Goal: Information Seeking & Learning: Check status

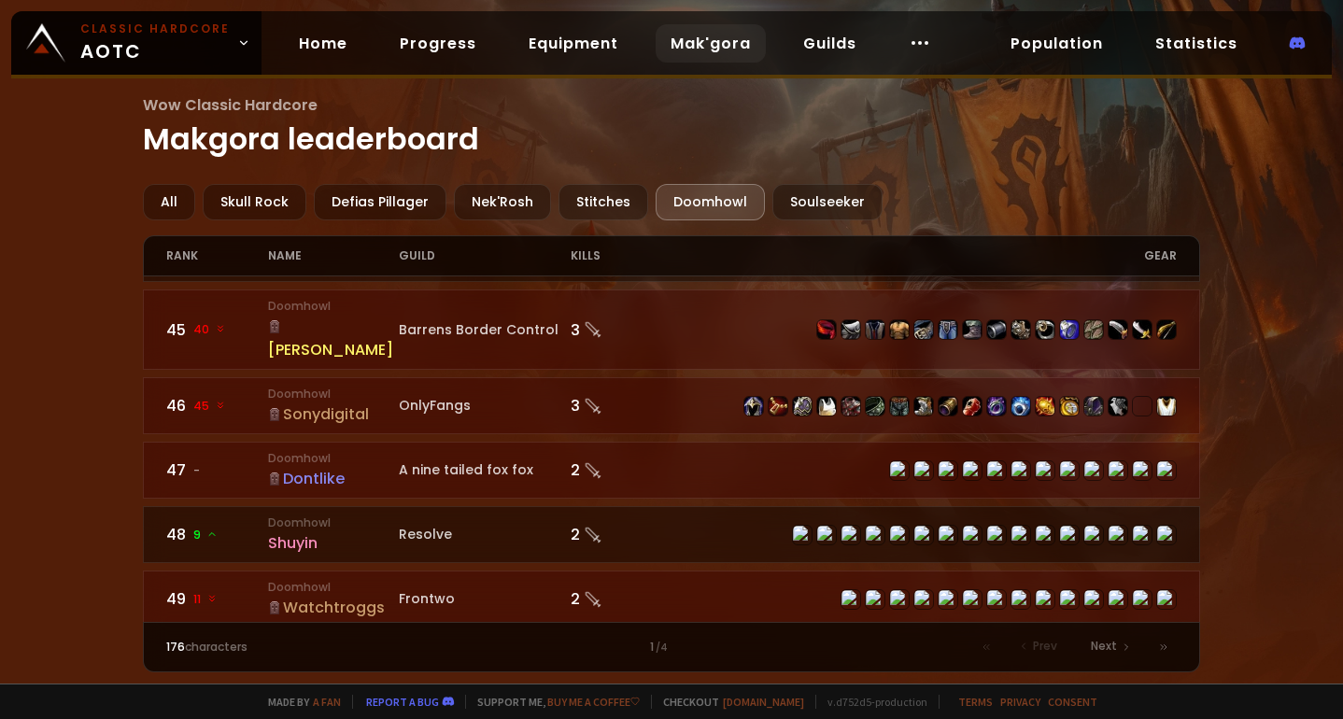
scroll to position [2885, 0]
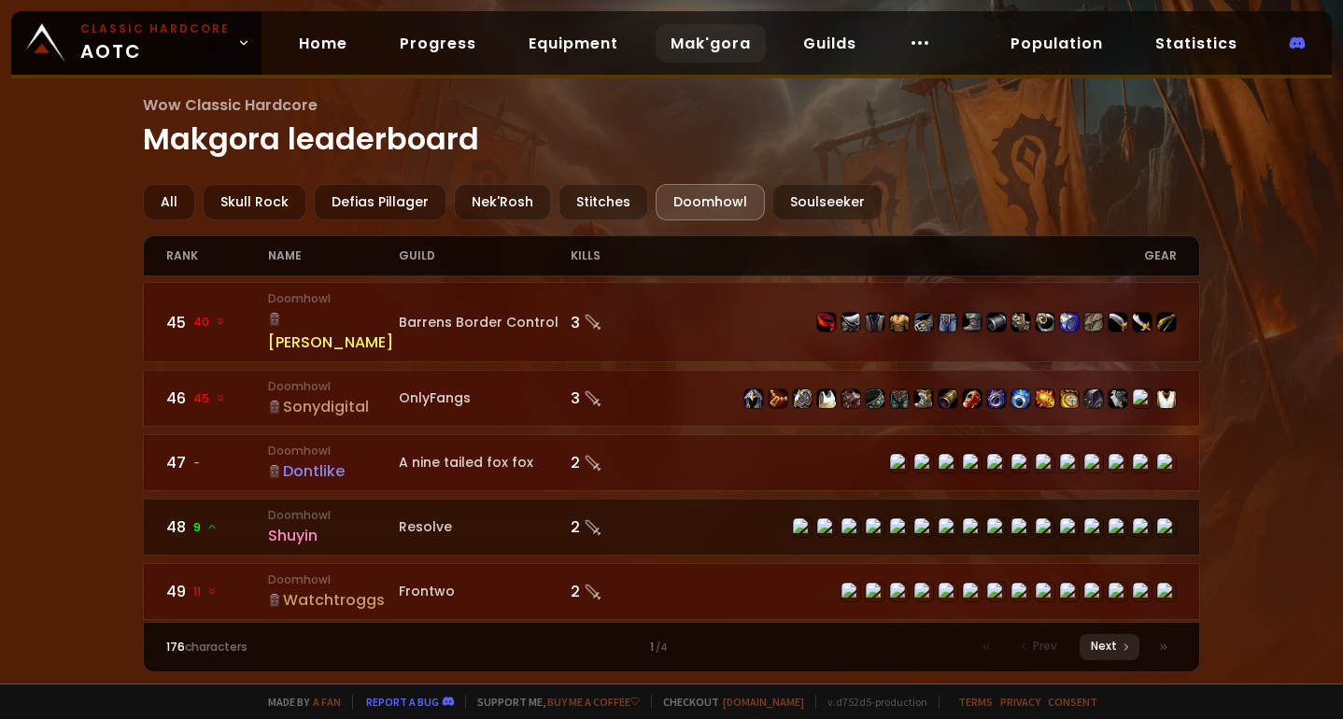
click at [1116, 652] on div "Next" at bounding box center [1110, 647] width 60 height 26
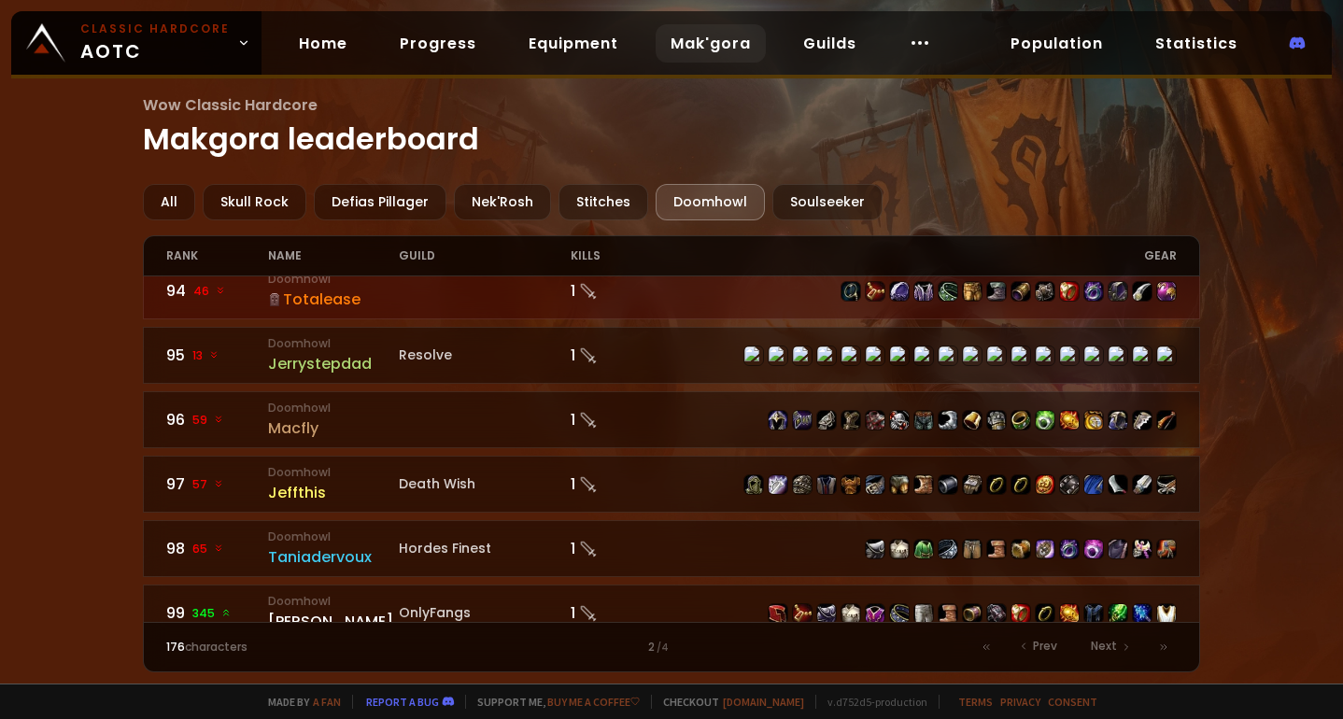
scroll to position [2885, 0]
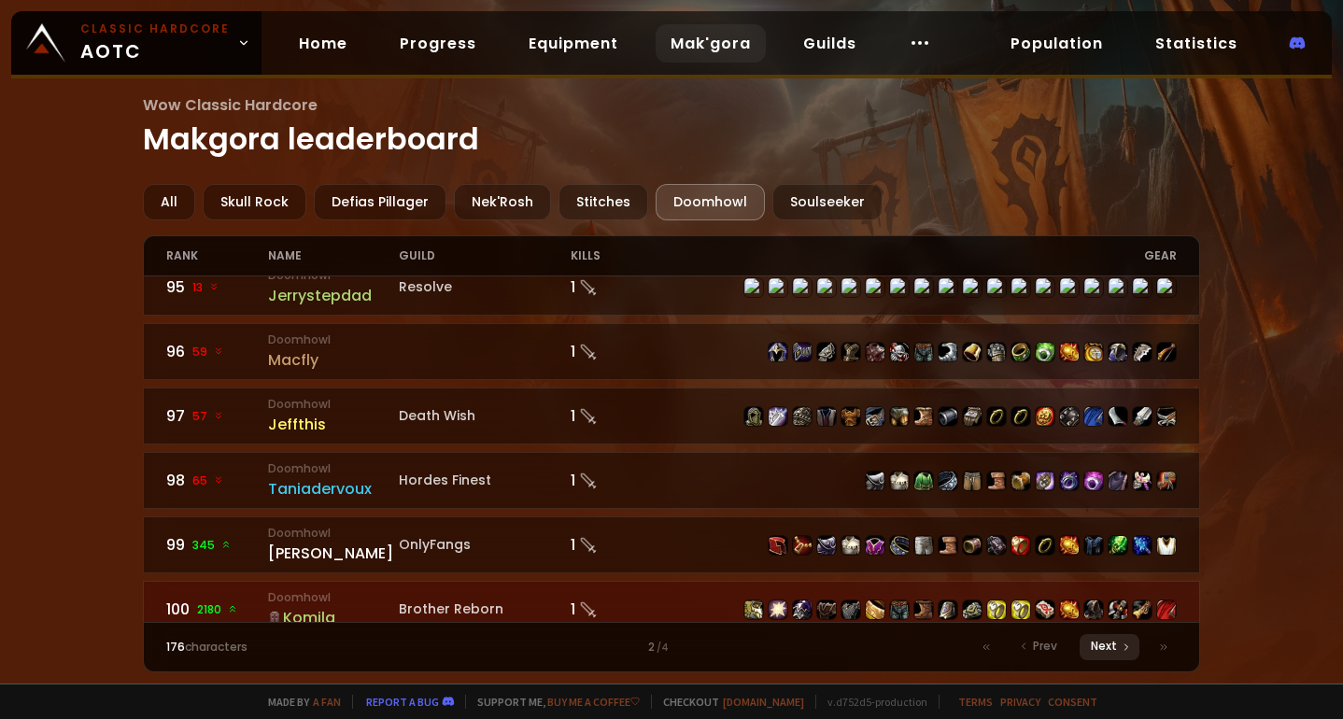
click at [1098, 652] on span "Next" at bounding box center [1104, 646] width 26 height 17
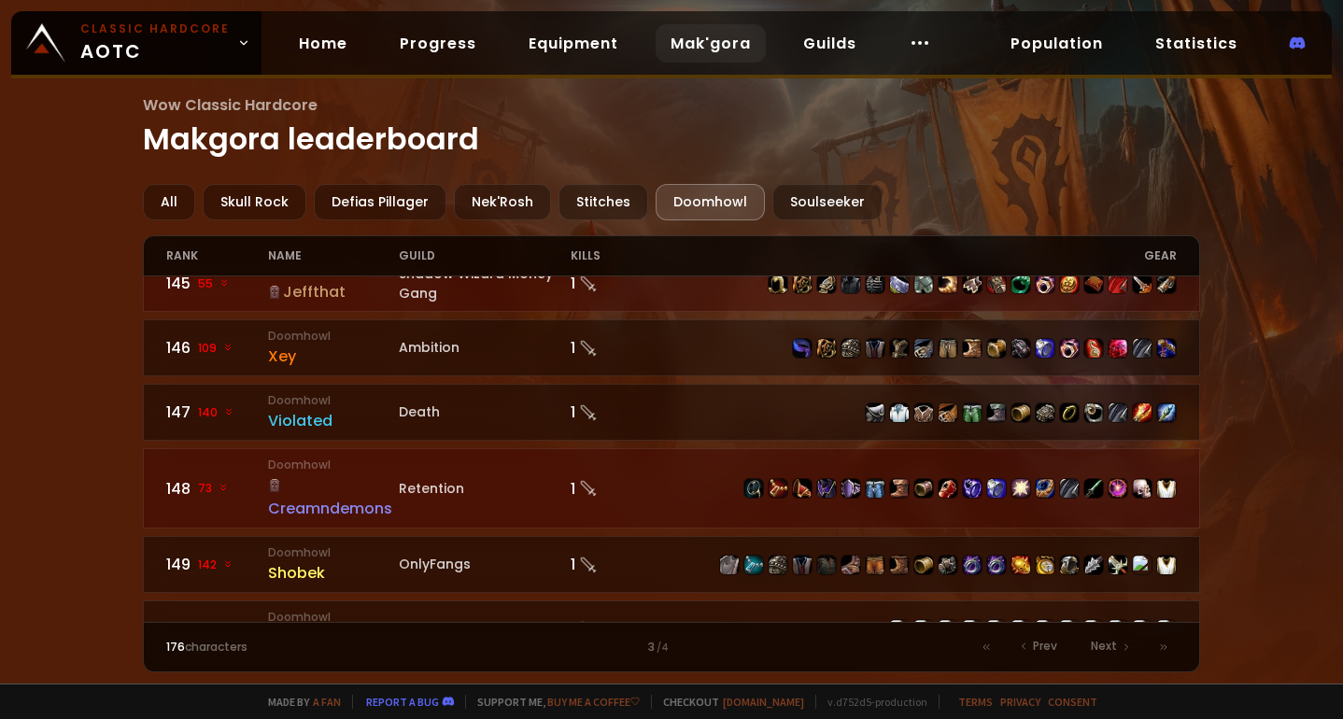
scroll to position [2955, 0]
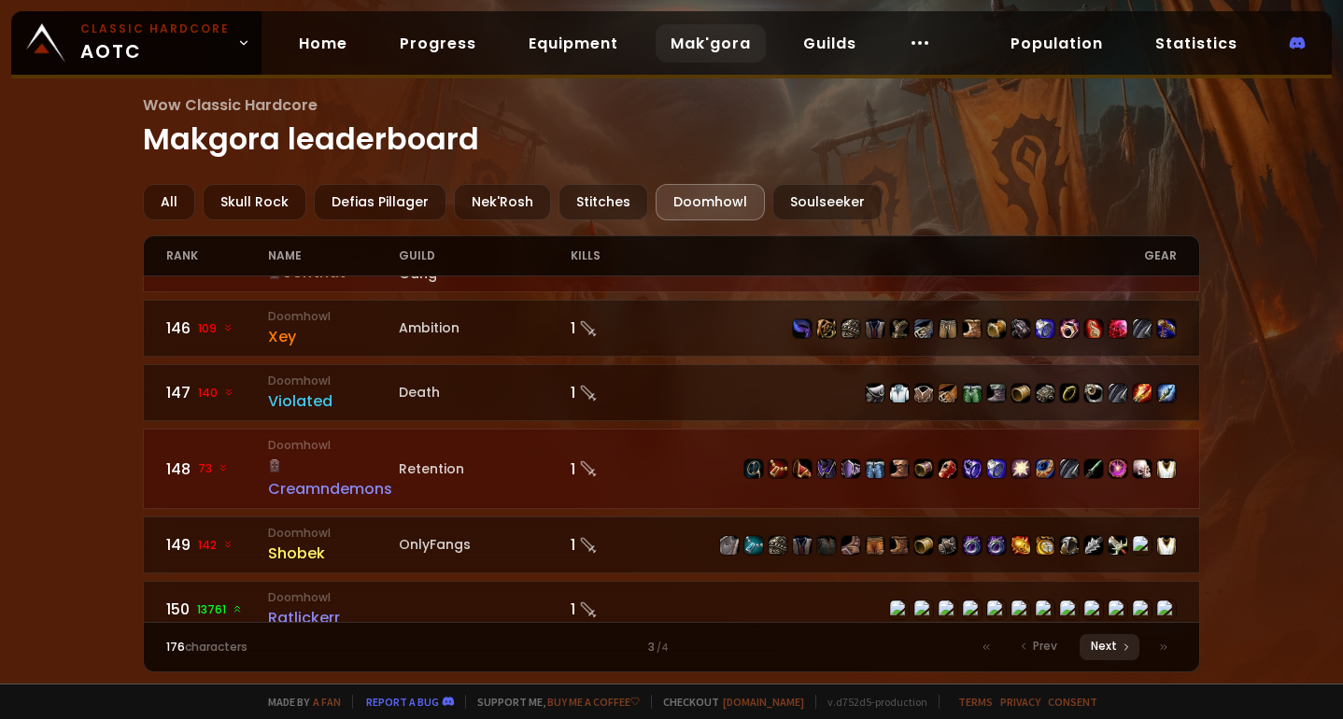
click at [1101, 646] on span "Next" at bounding box center [1104, 646] width 26 height 17
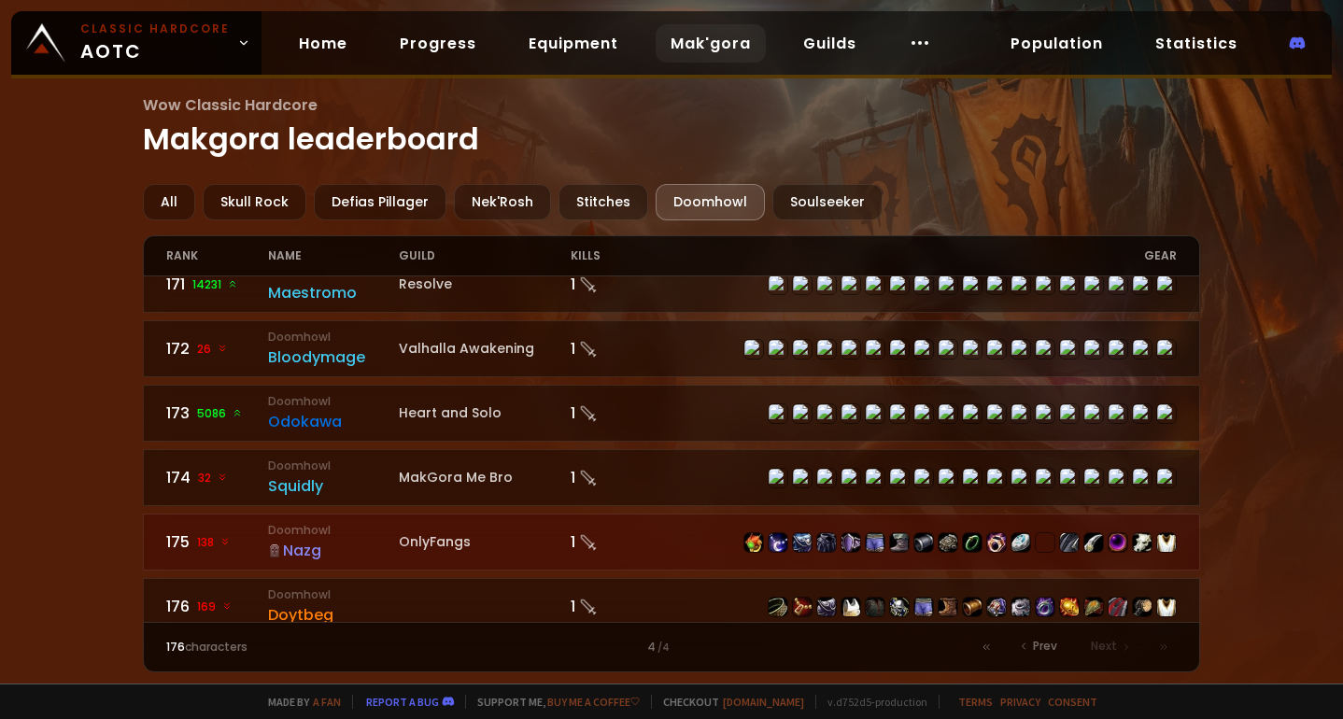
scroll to position [1338, 0]
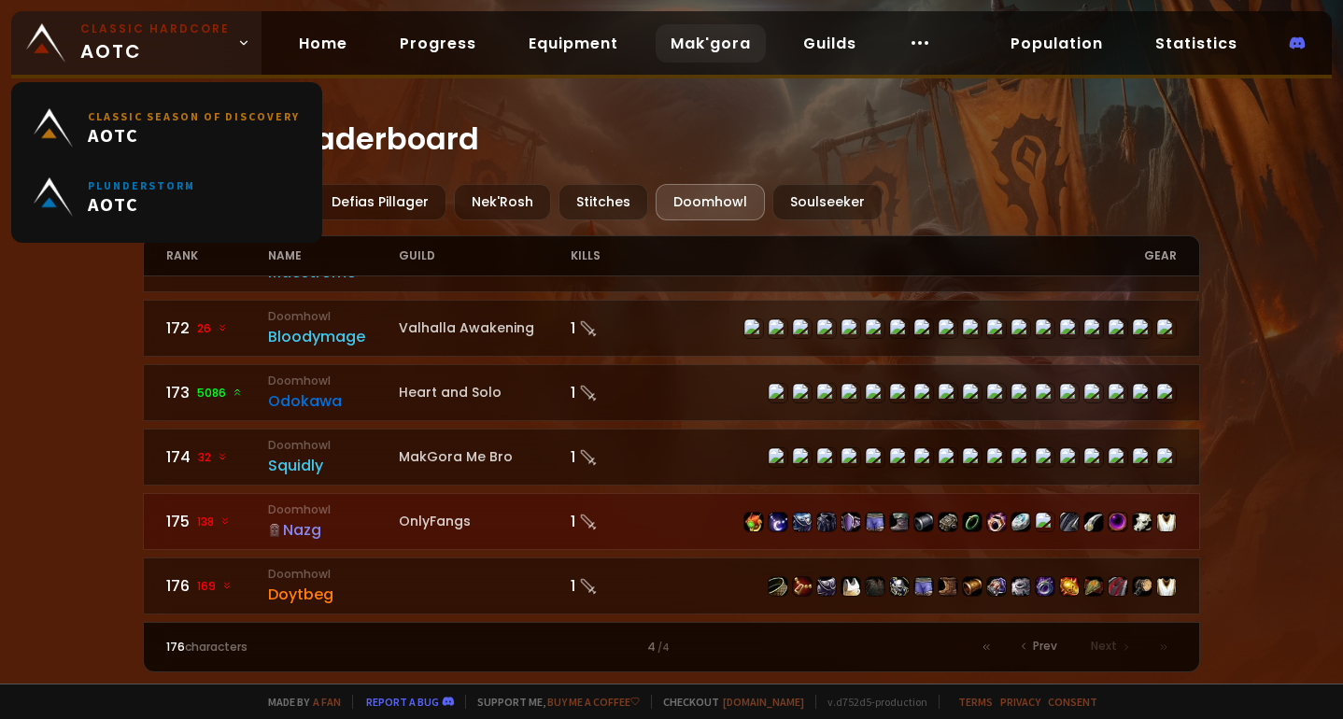
click at [183, 37] on span "Classic Hardcore AOTC" at bounding box center [154, 43] width 149 height 45
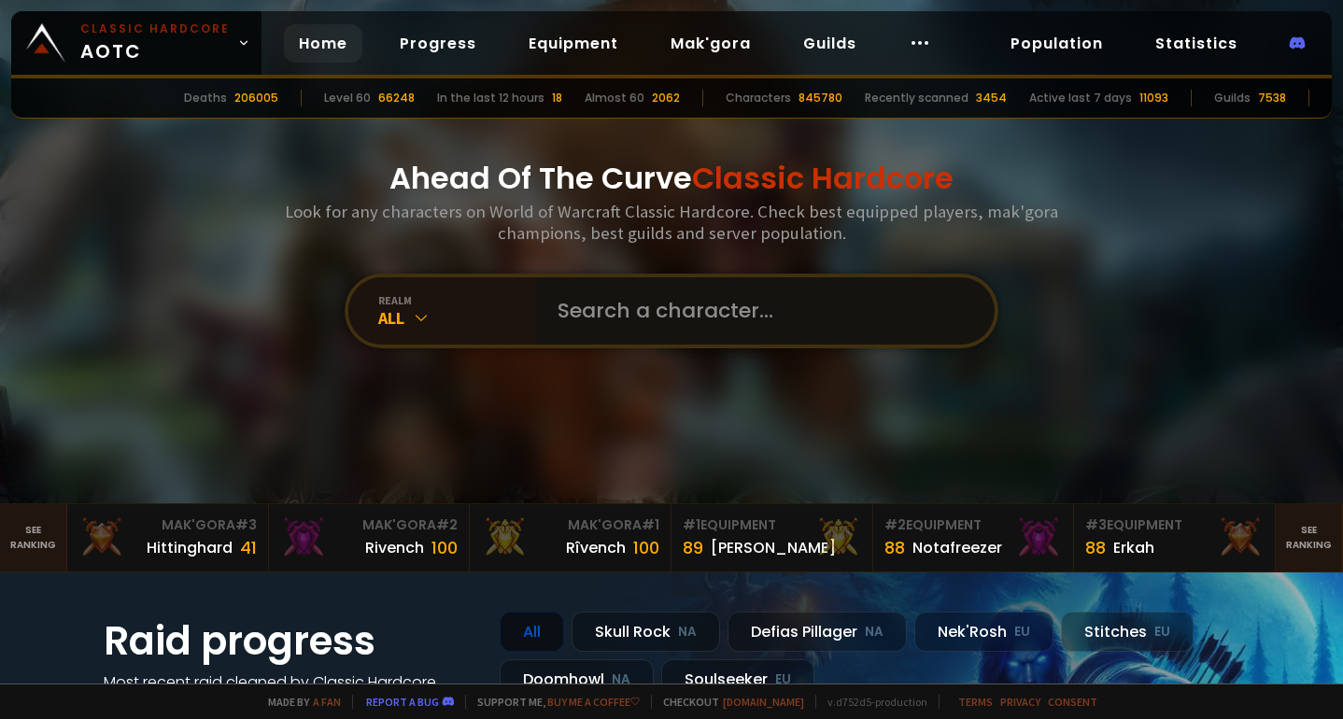
click at [596, 306] on input "text" at bounding box center [760, 310] width 426 height 67
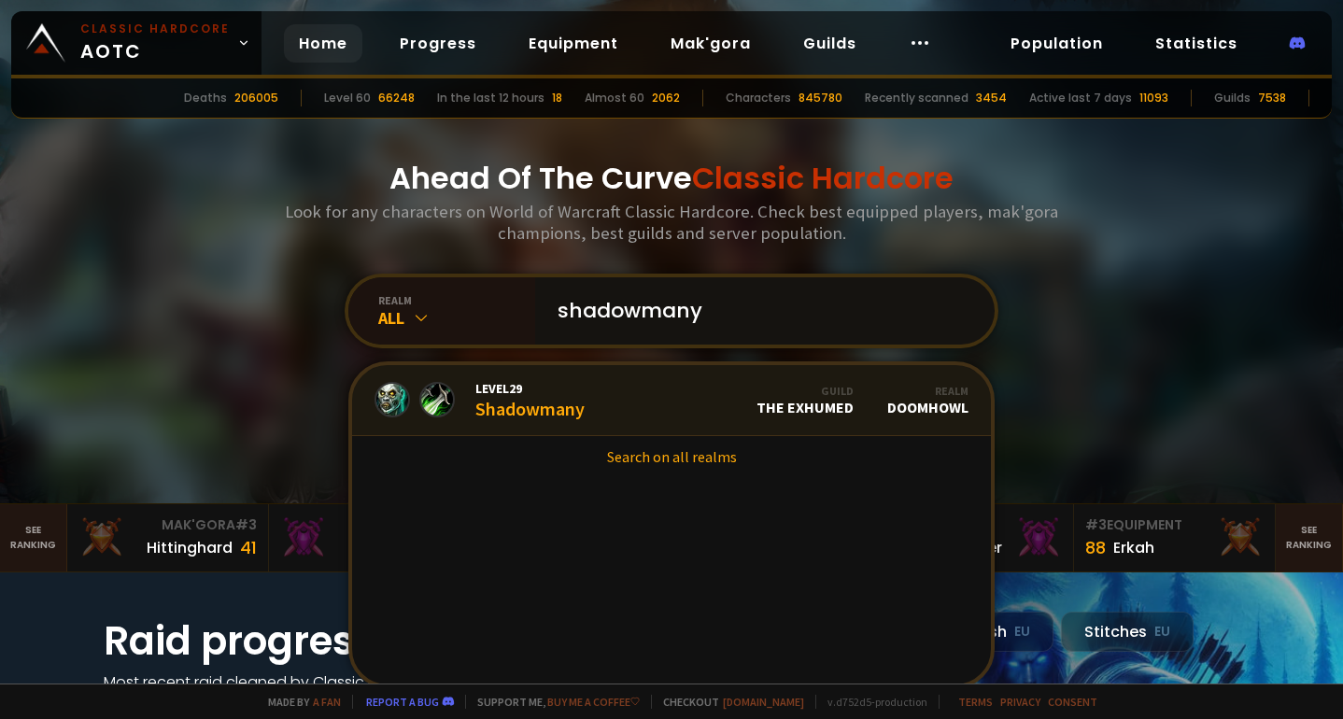
type input "shadowmany"
click at [520, 375] on link "Level 29 Shadowmany Guild The Exhumed Realm Doomhowl" at bounding box center [671, 400] width 639 height 71
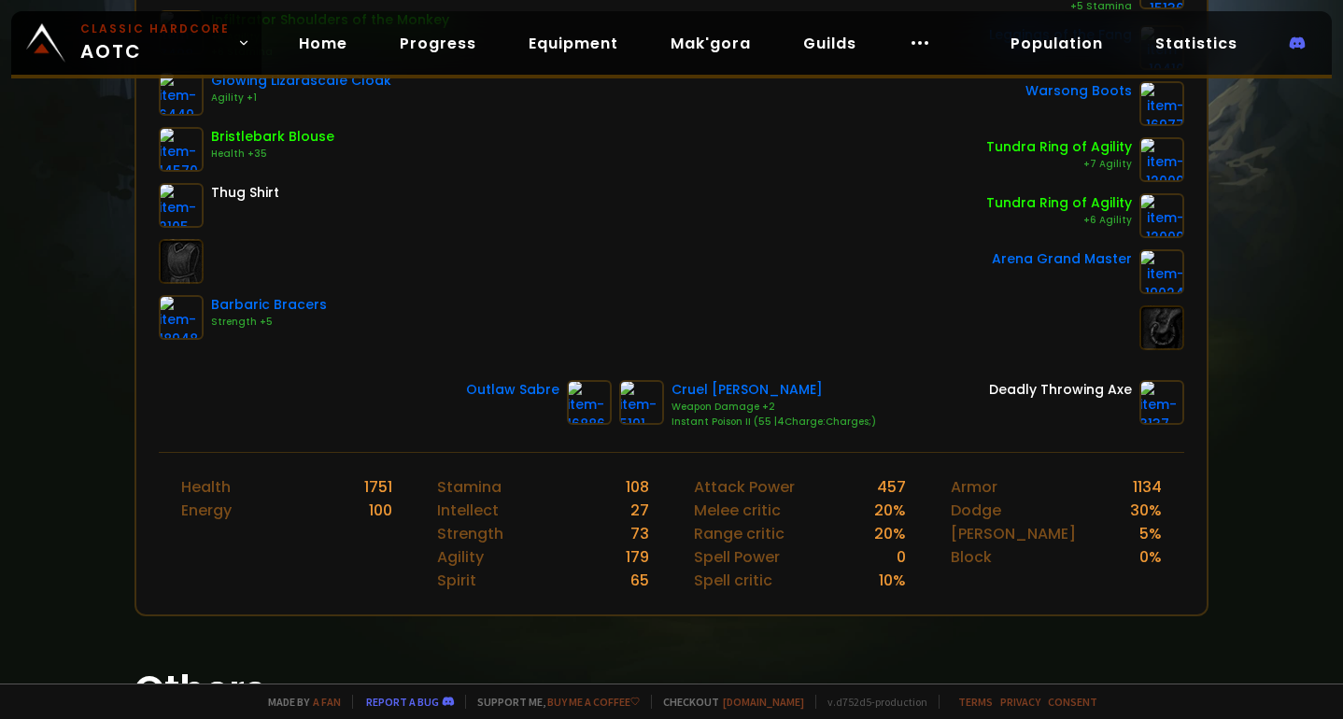
scroll to position [697, 0]
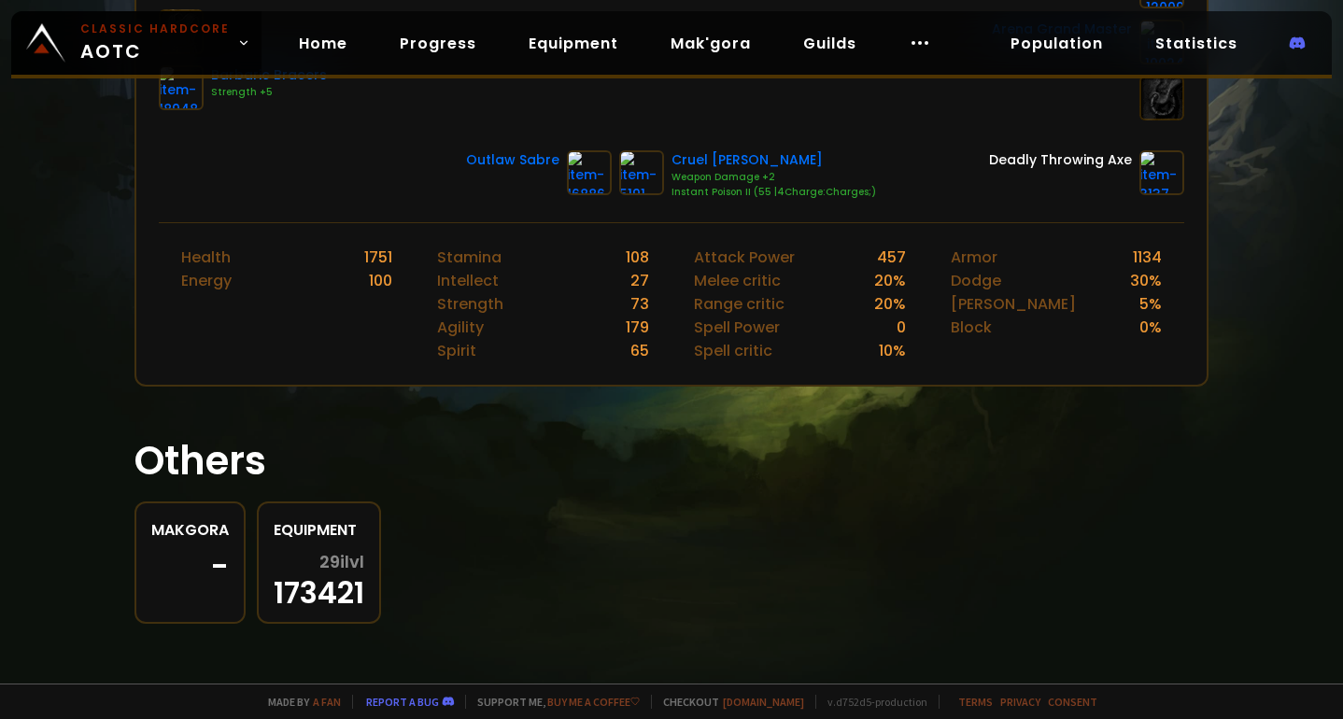
click at [212, 560] on div "-" at bounding box center [190, 567] width 78 height 28
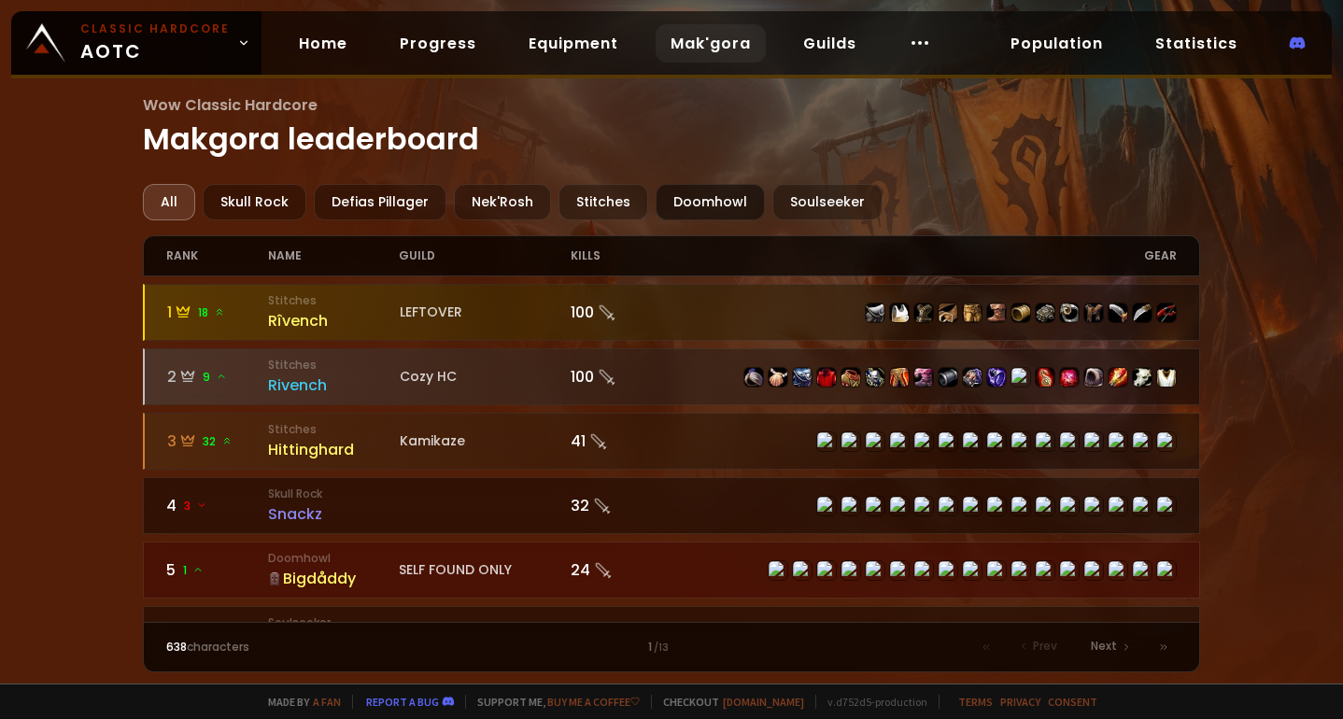
click at [712, 194] on div "Doomhowl" at bounding box center [710, 202] width 109 height 36
